Goal: Information Seeking & Learning: Learn about a topic

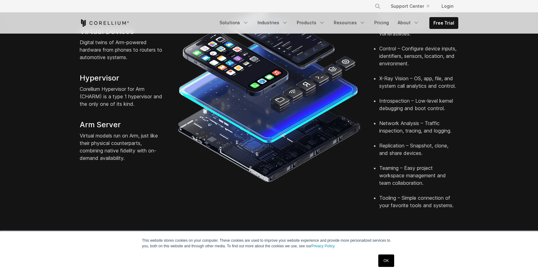
scroll to position [227, 0]
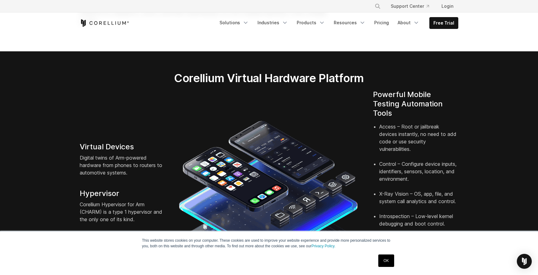
scroll to position [91, 0]
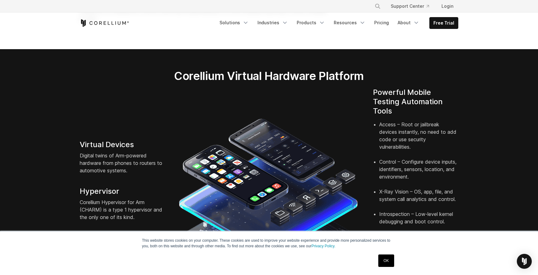
click at [386, 259] on link "OK" at bounding box center [387, 261] width 16 height 12
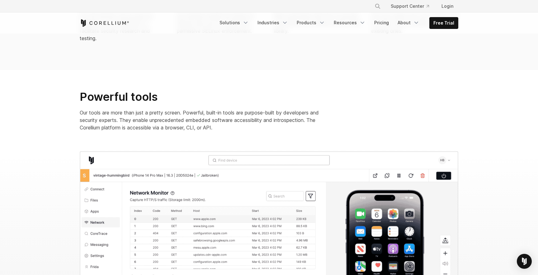
scroll to position [559, 0]
